Goal: Book appointment/travel/reservation

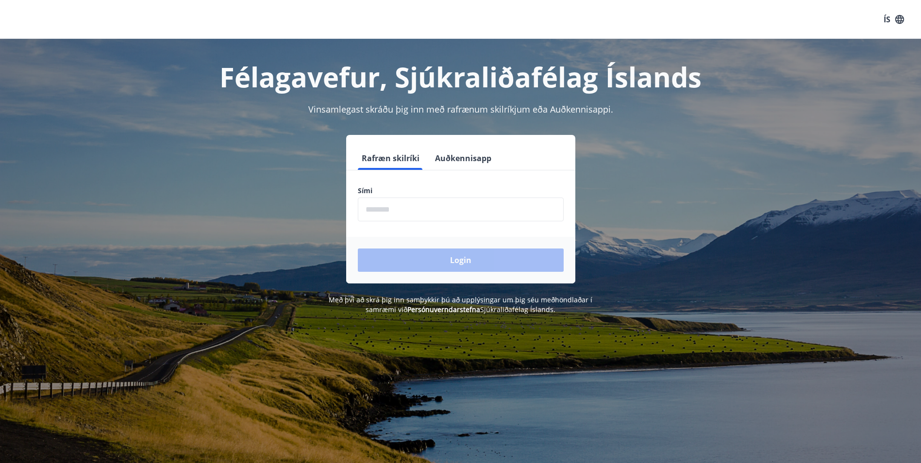
click at [466, 210] on input "phone" at bounding box center [461, 210] width 206 height 24
type input "********"
click at [447, 258] on button "Login" at bounding box center [461, 259] width 206 height 23
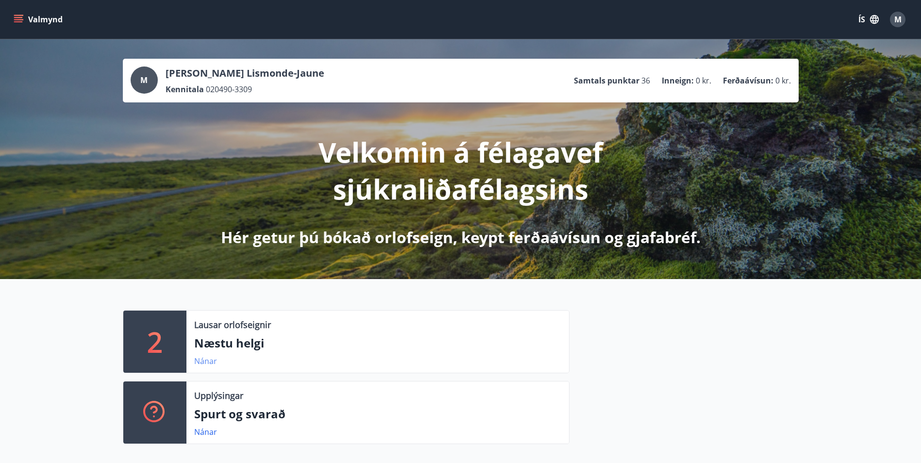
click at [204, 360] on link "Nánar" at bounding box center [205, 361] width 23 height 11
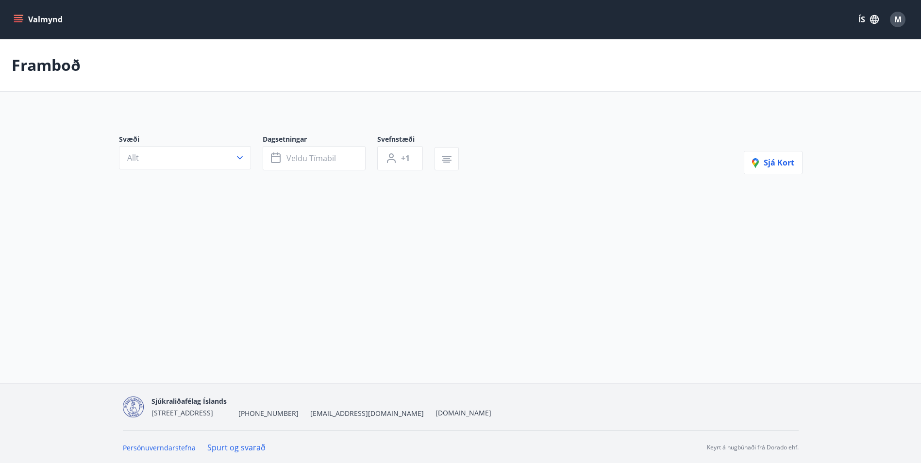
type input "*"
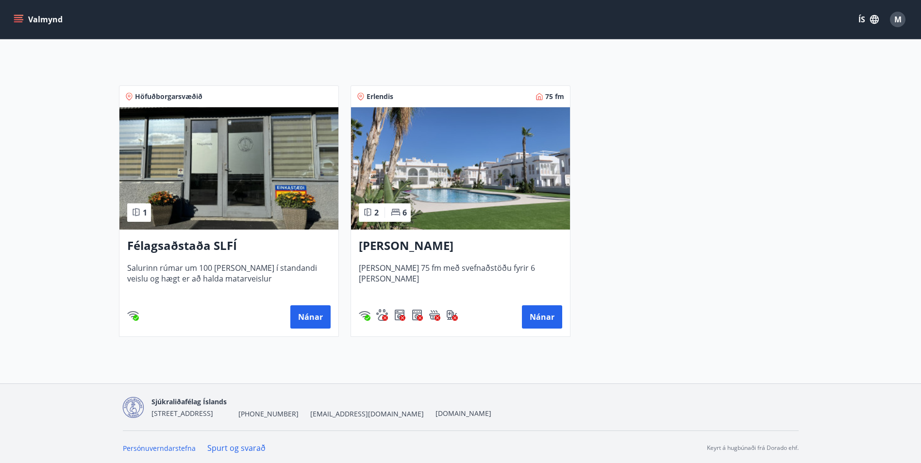
scroll to position [163, 0]
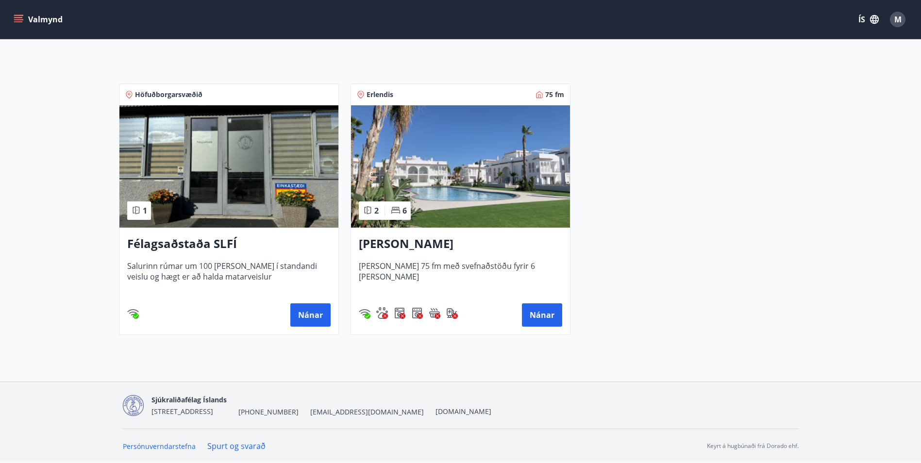
click at [457, 218] on img at bounding box center [460, 166] width 219 height 122
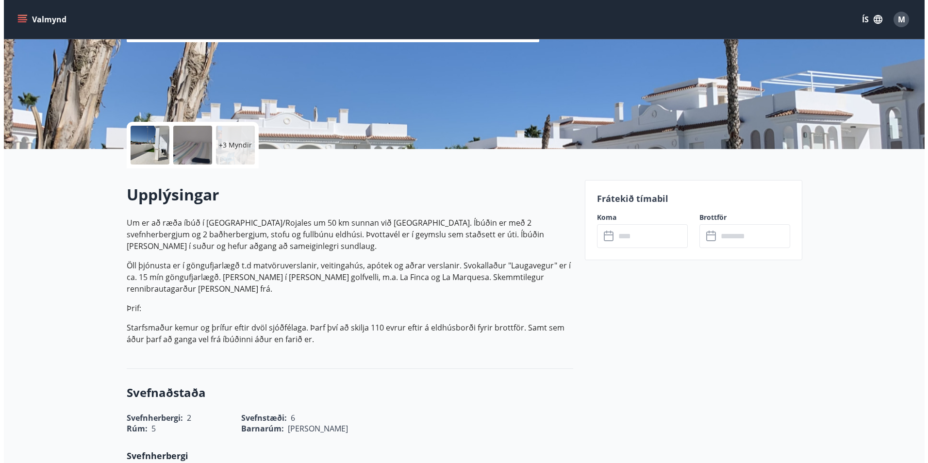
scroll to position [146, 0]
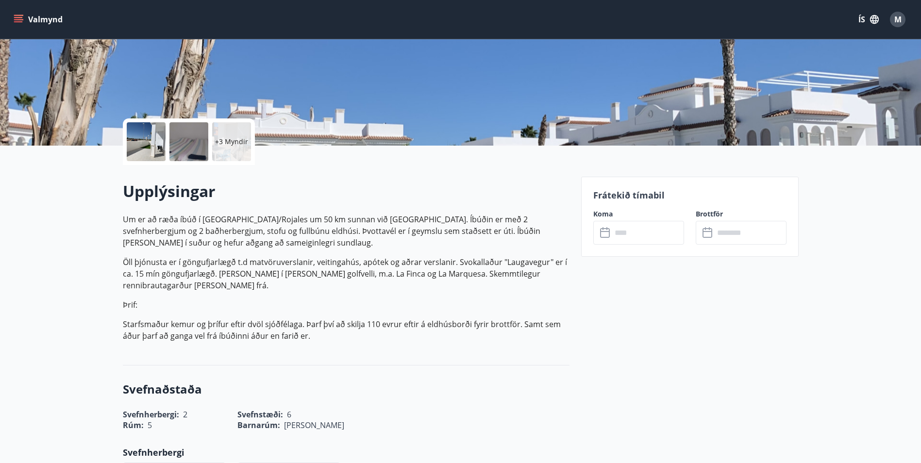
click at [238, 142] on p "+3 Myndir" at bounding box center [231, 142] width 33 height 10
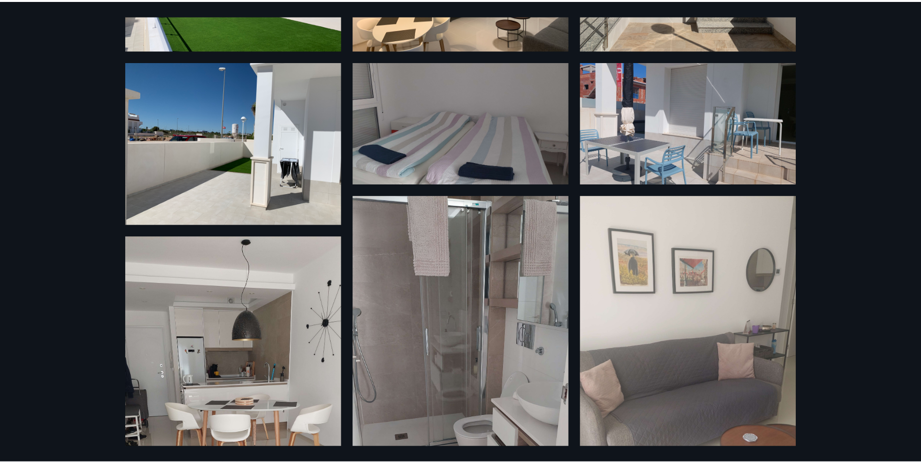
scroll to position [0, 0]
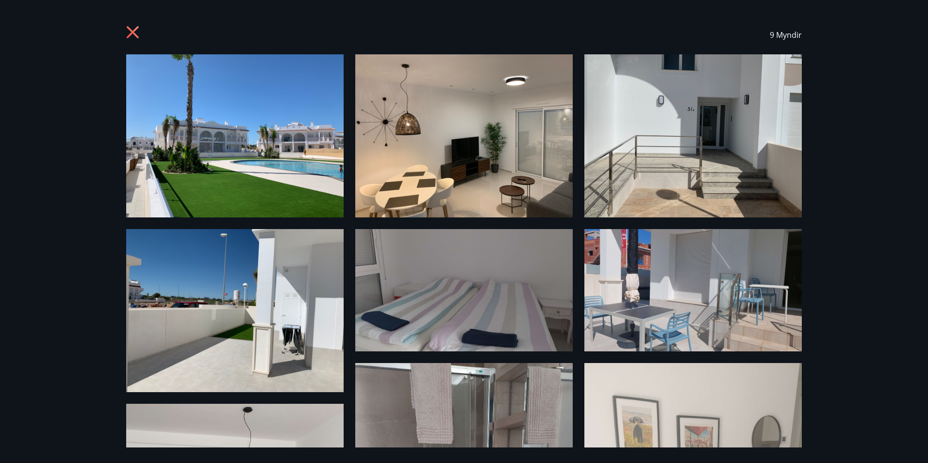
click at [138, 30] on icon at bounding box center [134, 34] width 16 height 16
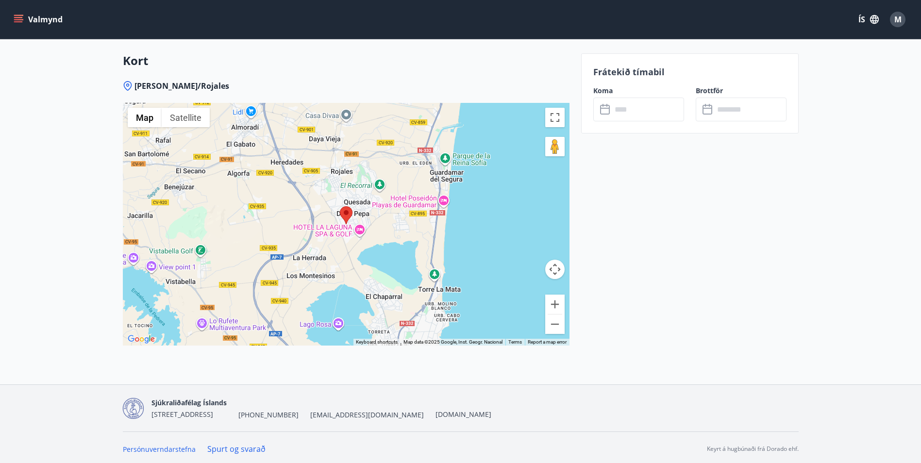
scroll to position [1328, 0]
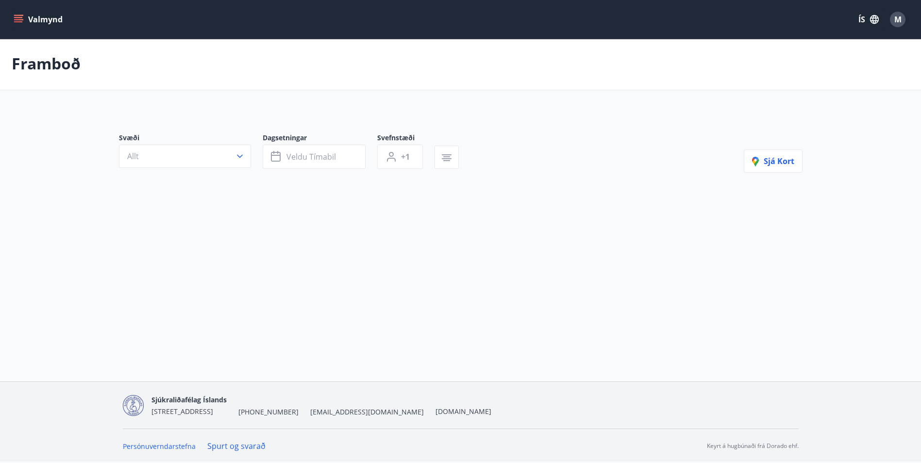
scroll to position [1, 0]
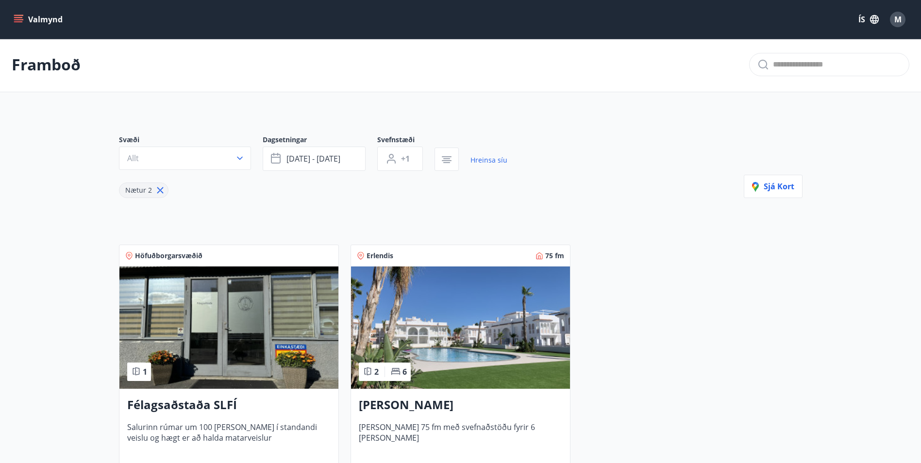
click at [16, 16] on icon "menu" at bounding box center [19, 15] width 11 height 1
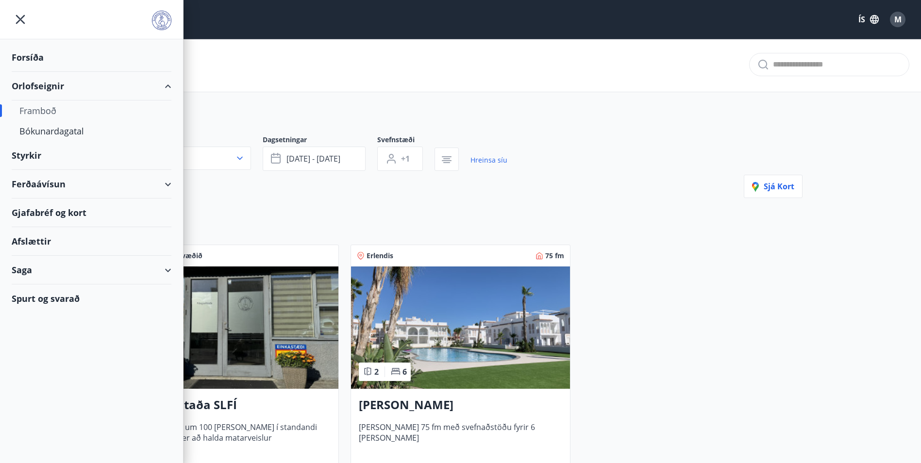
click at [54, 88] on div "Orlofseignir" at bounding box center [92, 86] width 160 height 29
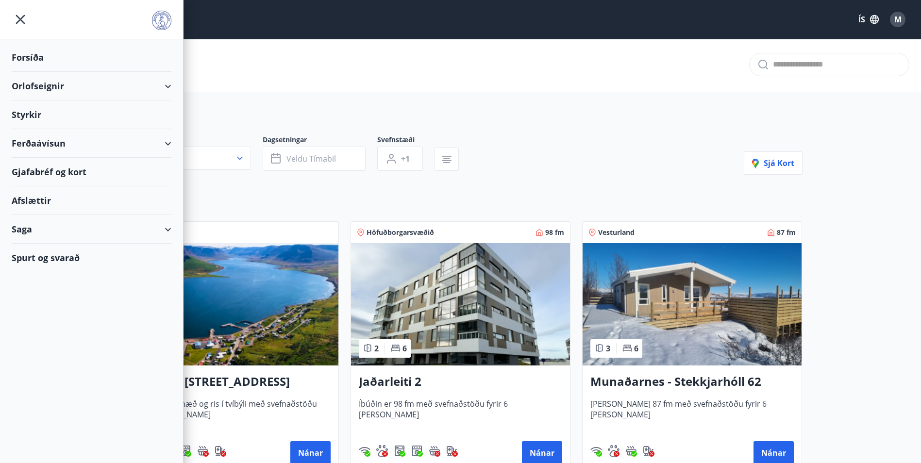
type input "*"
click at [54, 88] on div "Orlofseignir" at bounding box center [92, 86] width 160 height 29
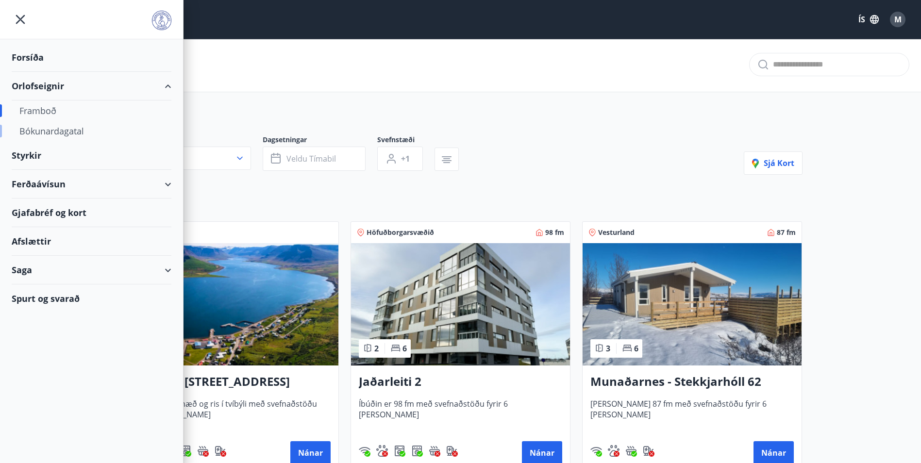
click at [57, 132] on div "Bókunardagatal" at bounding box center [91, 131] width 144 height 20
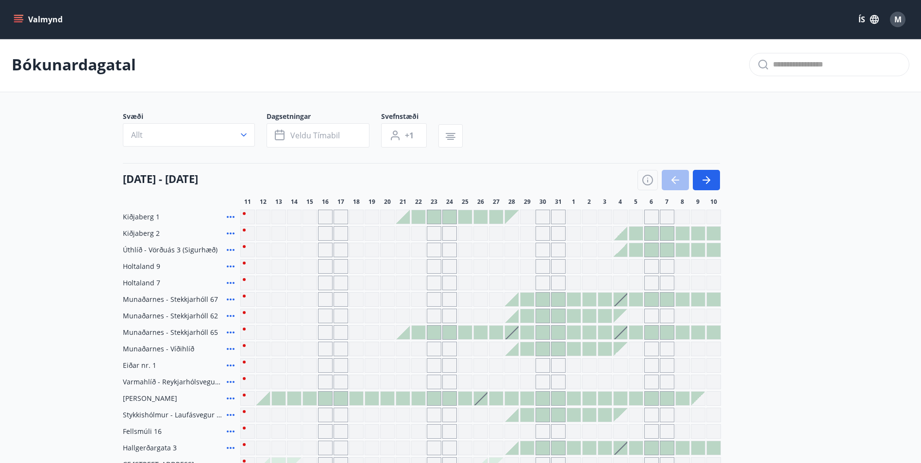
click at [326, 216] on div "Gráir dagar eru ekki bókanlegir" at bounding box center [325, 217] width 15 height 15
click at [326, 202] on div "Svæði Allt Dagsetningar Veldu tímabil Svefnstæði +1 11 ágúst - 10 september 11 …" at bounding box center [461, 308] width 676 height 393
click at [291, 136] on span "Veldu tímabil" at bounding box center [314, 135] width 49 height 11
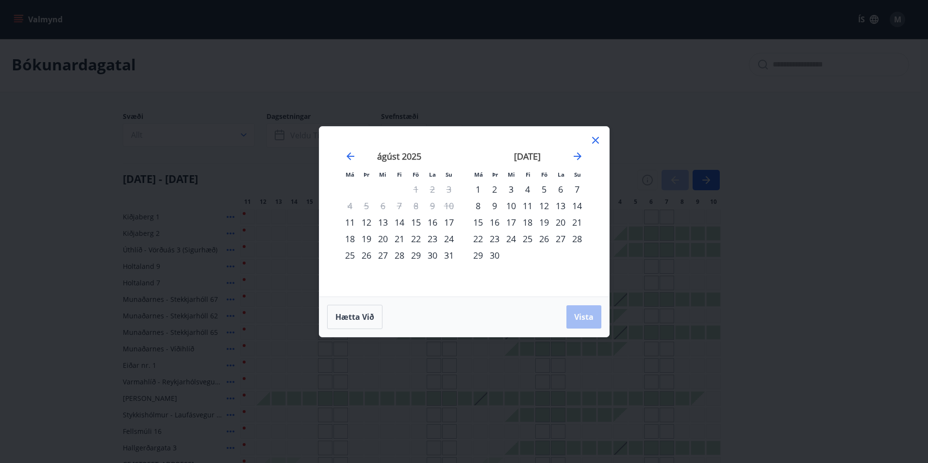
click at [431, 223] on div "16" at bounding box center [432, 222] width 16 height 16
click at [449, 222] on div "17" at bounding box center [449, 222] width 16 height 16
click at [584, 319] on span "Vista" at bounding box center [583, 317] width 19 height 11
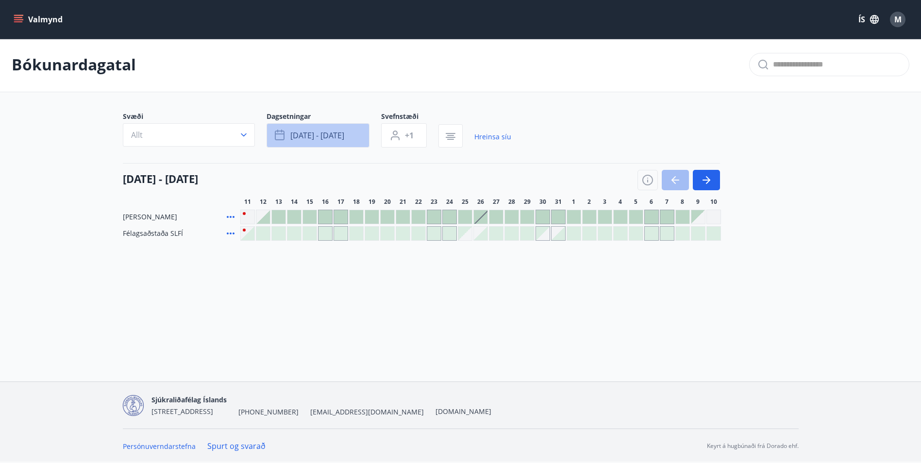
click at [324, 135] on span "ágú 16 - ágú 17" at bounding box center [317, 135] width 54 height 11
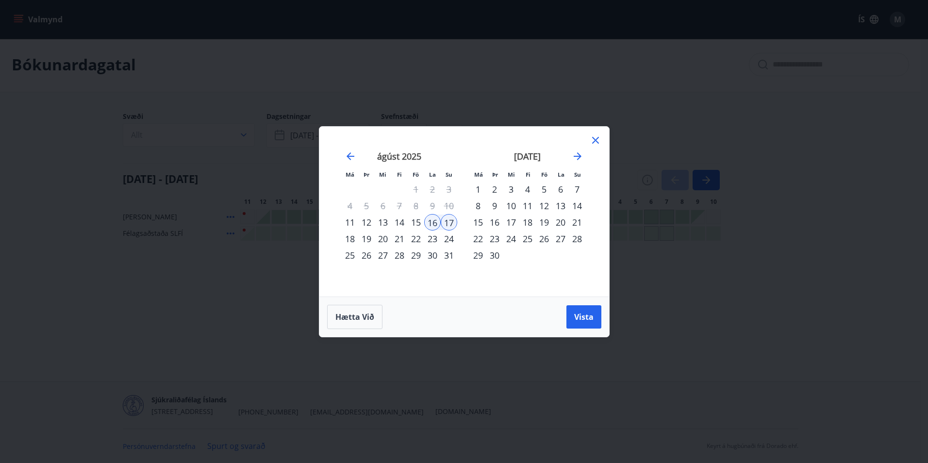
click at [446, 223] on div "17" at bounding box center [449, 222] width 16 height 16
click at [350, 238] on div "18" at bounding box center [350, 239] width 16 height 16
drag, startPoint x: 593, startPoint y: 318, endPoint x: 657, endPoint y: 276, distance: 76.7
click at [592, 318] on span "Vista" at bounding box center [583, 317] width 19 height 11
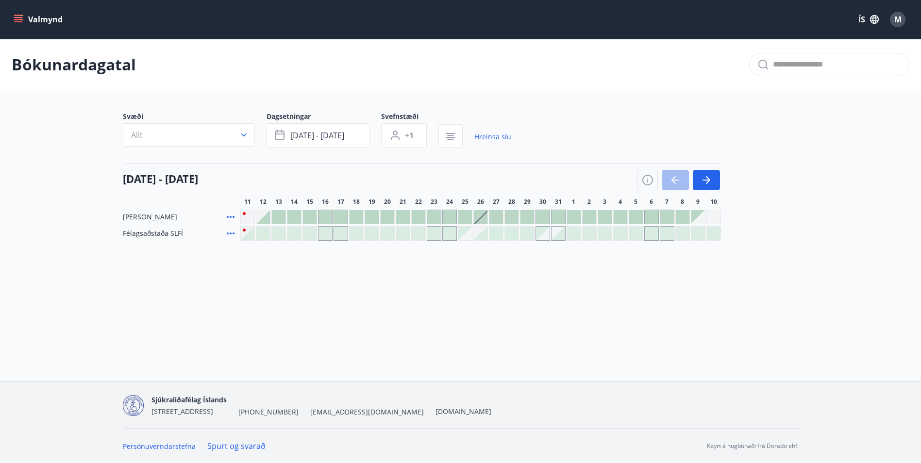
click at [23, 16] on button "Valmynd" at bounding box center [39, 19] width 55 height 17
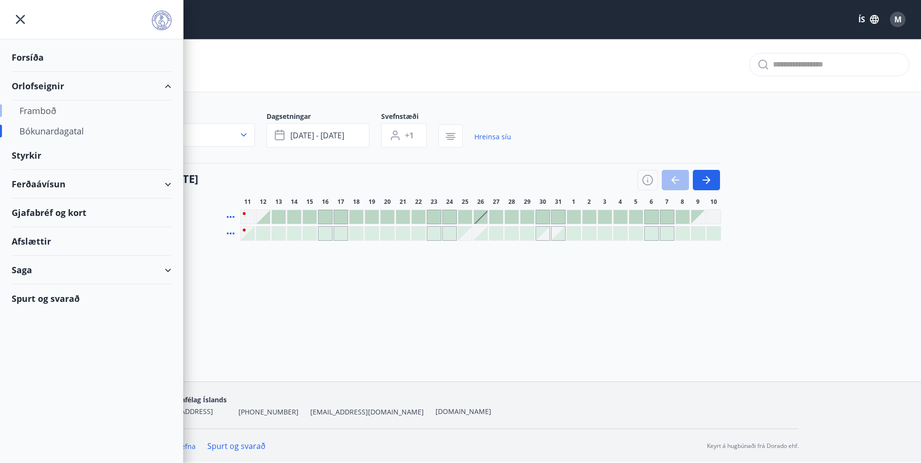
click at [46, 113] on div "Framboð" at bounding box center [91, 110] width 144 height 20
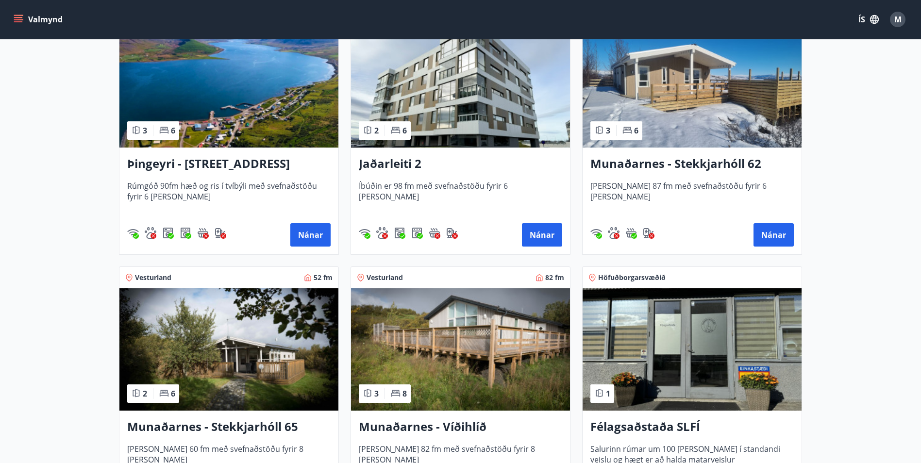
scroll to position [243, 0]
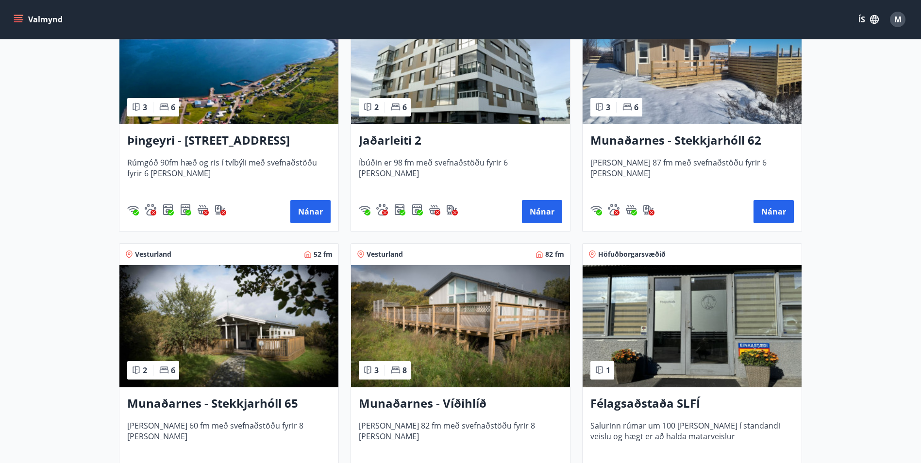
click at [16, 21] on icon "menu" at bounding box center [18, 21] width 9 height 1
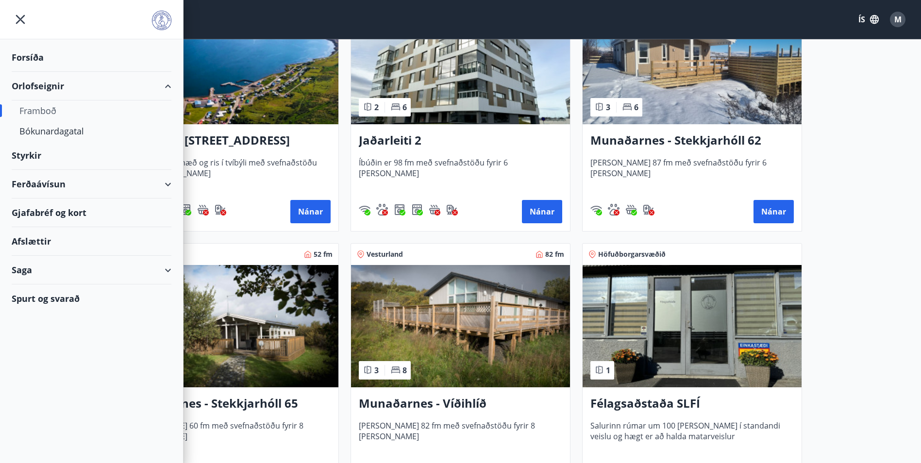
click at [35, 238] on div "Afslættir" at bounding box center [92, 241] width 160 height 29
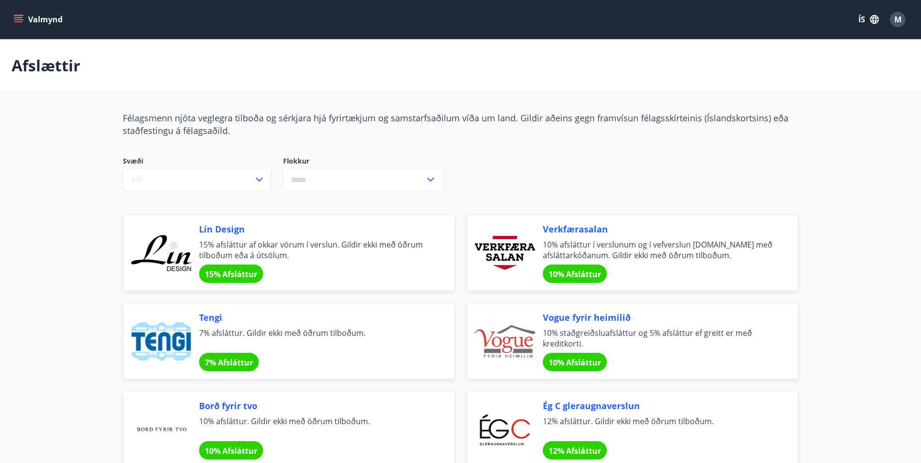
click at [21, 16] on icon "menu" at bounding box center [19, 20] width 10 height 10
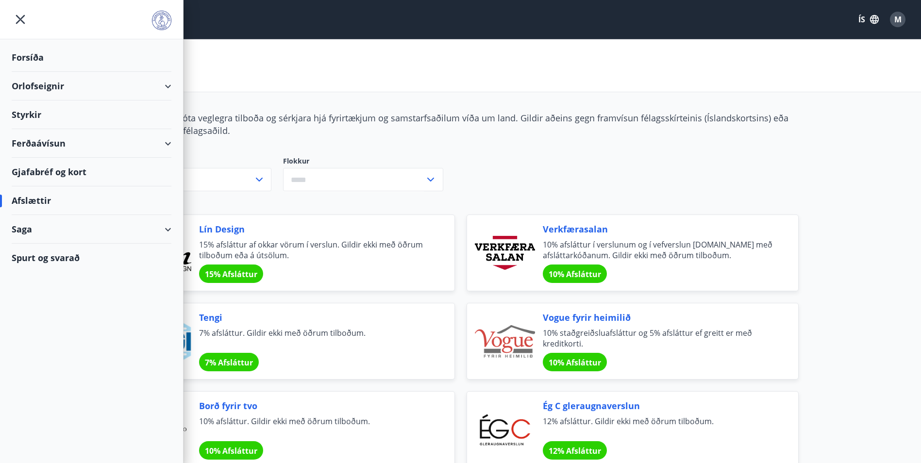
click at [86, 176] on div "Gjafabréf og kort" at bounding box center [92, 172] width 160 height 29
